Goal: Task Accomplishment & Management: Manage account settings

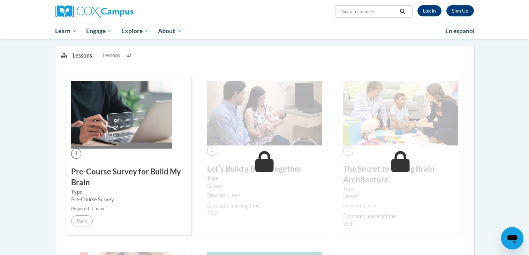
scroll to position [74, 0]
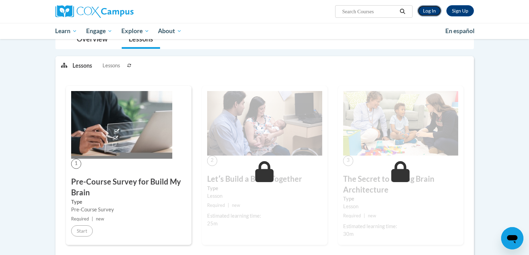
click at [427, 7] on link "Log In" at bounding box center [430, 10] width 24 height 11
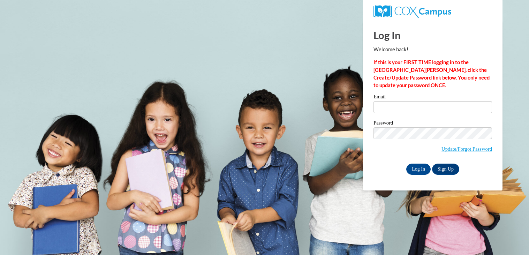
click at [401, 114] on div "Email" at bounding box center [433, 106] width 119 height 24
click at [394, 109] on input "Email" at bounding box center [433, 107] width 119 height 12
type input "daniellelane2020@gmail.com"
click at [418, 168] on input "Log In" at bounding box center [419, 169] width 24 height 11
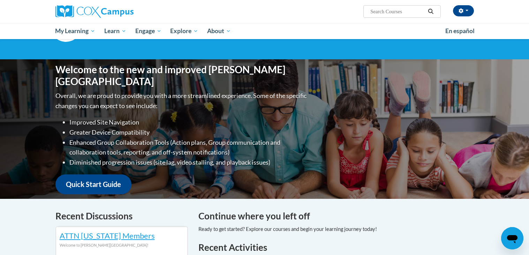
scroll to position [49, 0]
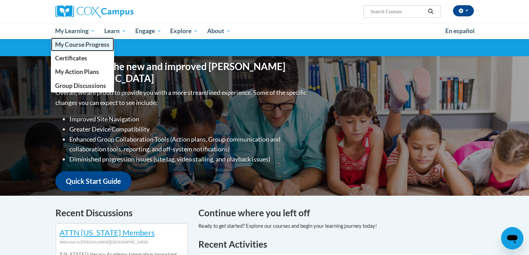
click at [66, 44] on span "My Course Progress" at bounding box center [82, 44] width 54 height 7
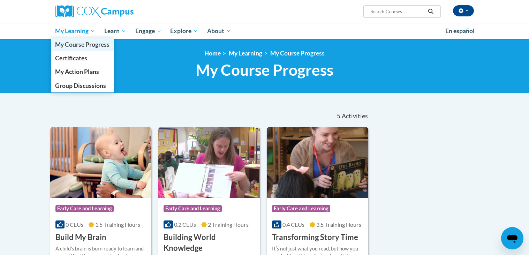
click at [69, 48] on link "My Course Progress" at bounding box center [83, 45] width 64 height 14
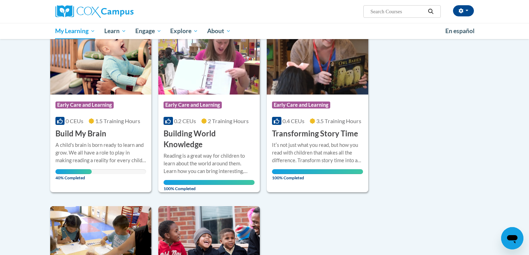
scroll to position [106, 0]
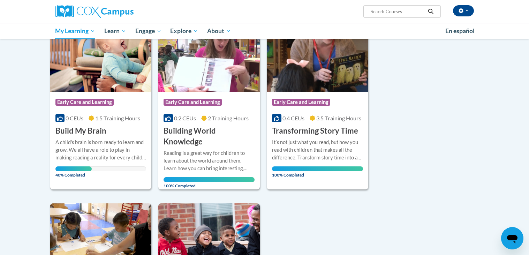
click at [71, 131] on h3 "Build My Brain" at bounding box center [80, 131] width 51 height 11
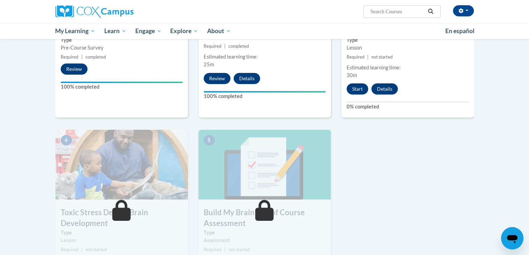
scroll to position [241, 0]
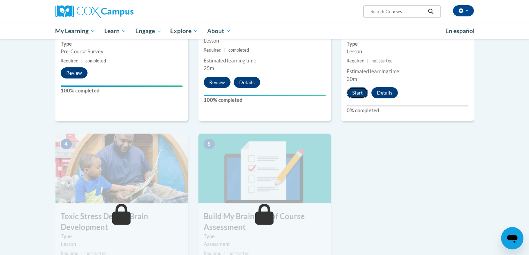
click at [355, 91] on button "Start" at bounding box center [358, 92] width 22 height 11
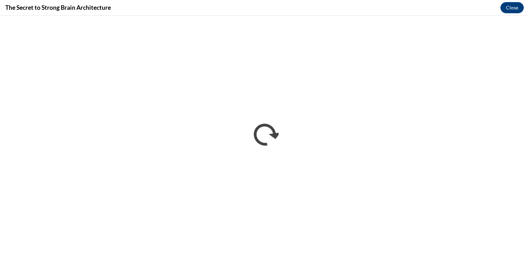
scroll to position [0, 0]
